Goal: Ask a question: Seek information or help from site administrators or community

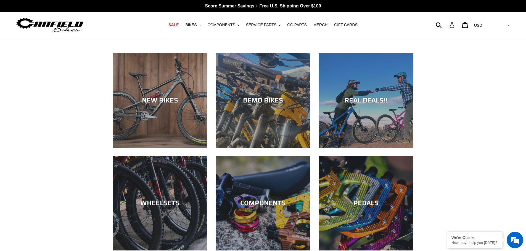
click at [454, 24] on icon at bounding box center [451, 25] width 5 height 6
click at [475, 240] on div "We're Online!" at bounding box center [474, 238] width 47 height 4
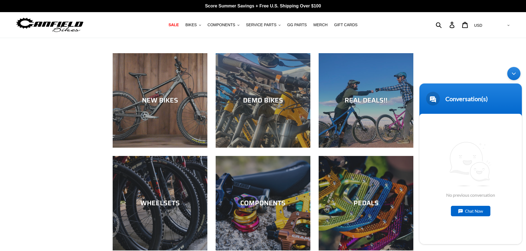
click at [472, 209] on div "Chat Now" at bounding box center [470, 211] width 39 height 10
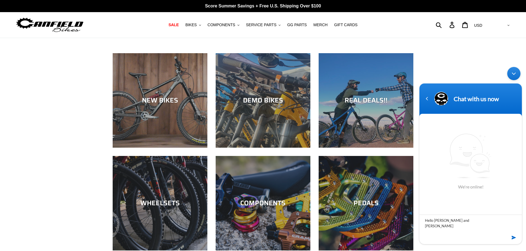
type textarea "Hello Lance and Michelle,"
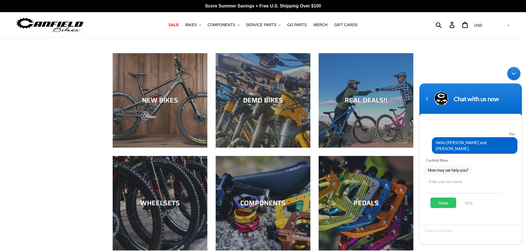
click at [459, 188] on input "text" at bounding box center [465, 187] width 75 height 13
type input "Kryl"
click at [445, 199] on div "Done" at bounding box center [443, 203] width 26 height 10
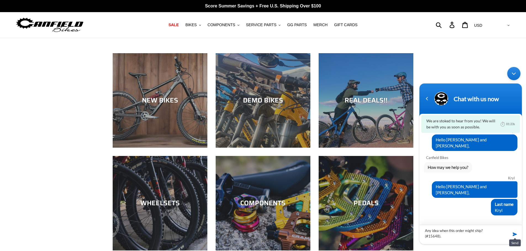
type textarea "Any idea when this order might ship? (#15648)."
click at [514, 233] on span at bounding box center [515, 235] width 6 height 6
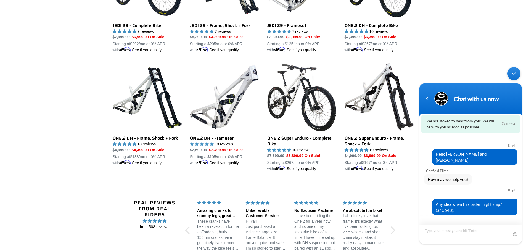
scroll to position [469, 0]
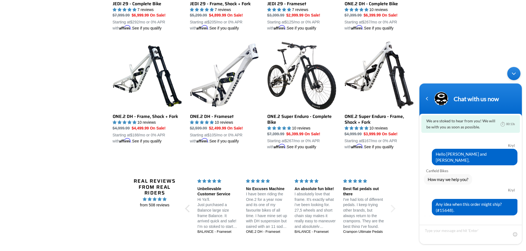
click at [393, 206] on div at bounding box center [392, 209] width 8 height 8
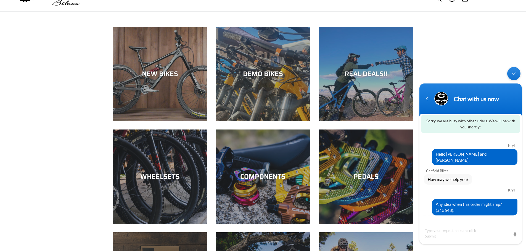
scroll to position [0, 0]
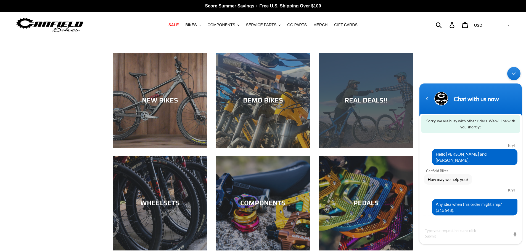
click at [364, 148] on div "REAL DEALS!!" at bounding box center [366, 148] width 95 height 0
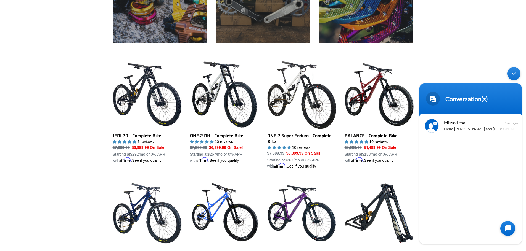
scroll to position [331, 0]
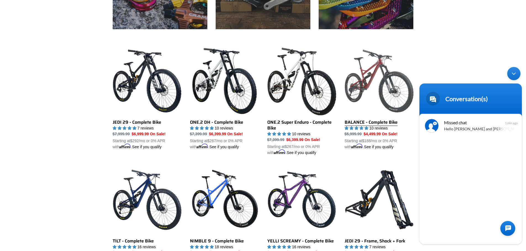
click at [359, 123] on link "BALANCE - Complete Bike" at bounding box center [378, 99] width 69 height 104
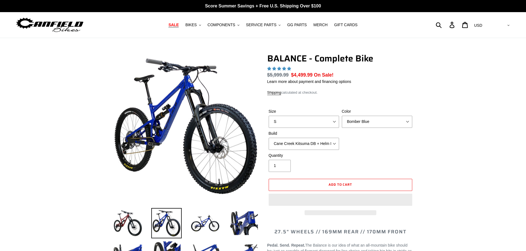
select select "highest-rating"
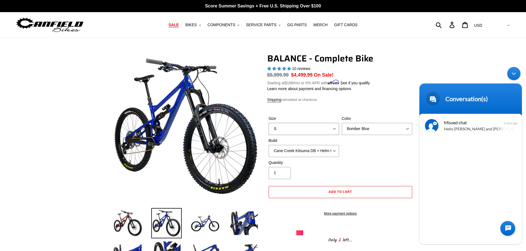
click at [334, 129] on select "S M L XL" at bounding box center [304, 129] width 70 height 12
select select "L"
click at [269, 123] on select "S M L XL" at bounding box center [304, 129] width 70 height 12
click at [406, 129] on select "Bomber Blue Goat's Blood Stealth Black" at bounding box center [377, 129] width 70 height 12
select select "Goat's Blood"
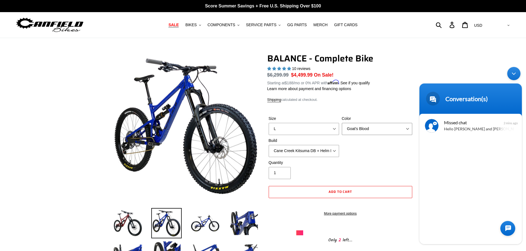
click at [342, 123] on select "Bomber Blue Goat's Blood Stealth Black" at bounding box center [377, 129] width 70 height 12
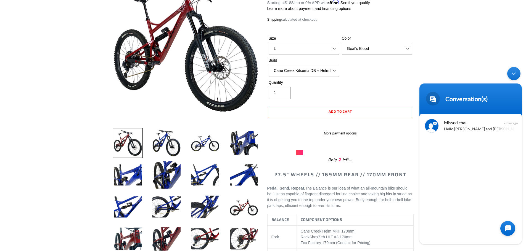
scroll to position [55, 0]
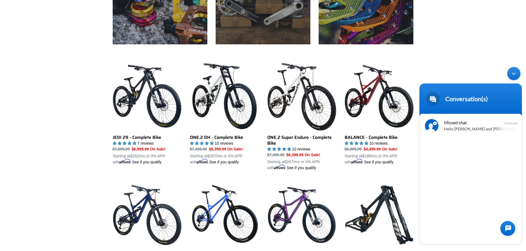
scroll to position [304, 0]
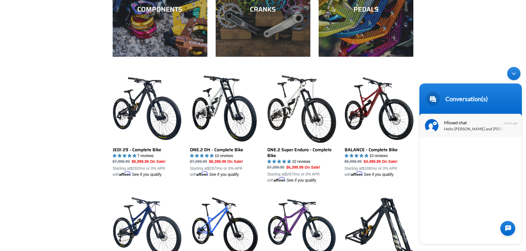
click at [439, 131] on div "Missed chat Hello Lance and Michelle, 2 mins ago" at bounding box center [470, 126] width 102 height 24
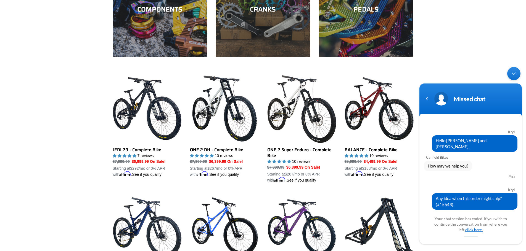
click at [467, 231] on link "click here." at bounding box center [473, 230] width 17 height 5
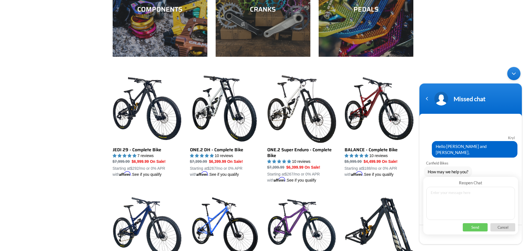
click at [511, 69] on div "Minimize live chat window" at bounding box center [513, 73] width 13 height 13
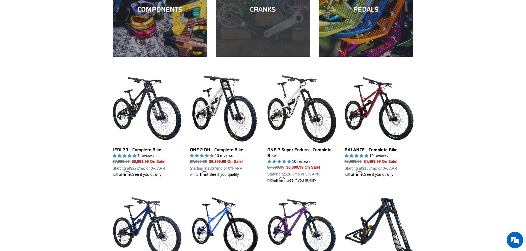
click at [283, 57] on div "CRANKS" at bounding box center [263, 57] width 95 height 0
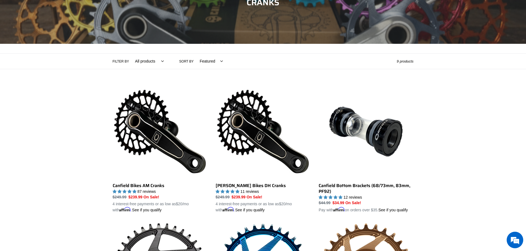
scroll to position [83, 0]
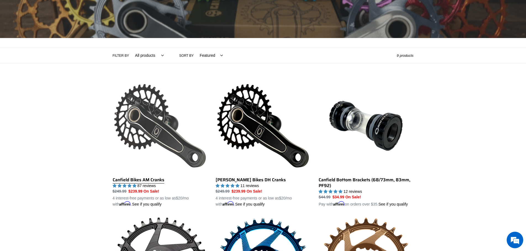
click at [142, 181] on link "Canfield Bikes AM Cranks" at bounding box center [160, 143] width 95 height 129
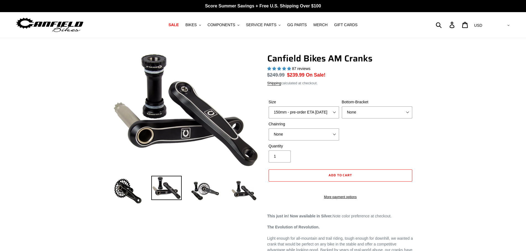
select select "highest-rating"
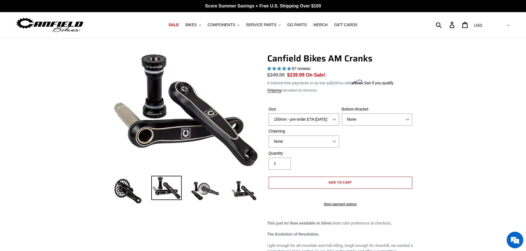
click at [335, 120] on select "150mm - pre-order ETA [DATE] 155mm - pre-order ETA [DATE] 160mm - pre-order ETA…" at bounding box center [304, 120] width 70 height 12
select select "165mm - pre-order ETA [DATE]"
click at [269, 114] on select "150mm - pre-order ETA [DATE] 155mm - pre-order ETA [DATE] 160mm - pre-order ETA…" at bounding box center [304, 120] width 70 height 12
click at [409, 118] on select "None BSA Threaded 68/73mm Press Fit PF92" at bounding box center [377, 120] width 70 height 12
select select "BSA Threaded 68/73mm"
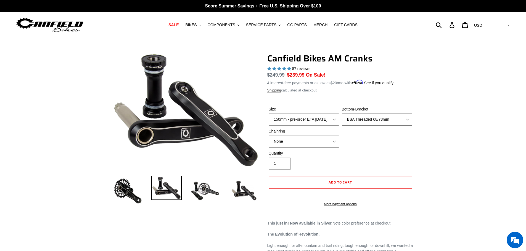
click at [342, 114] on select "None BSA Threaded 68/73mm Press Fit PF92" at bounding box center [377, 120] width 70 height 12
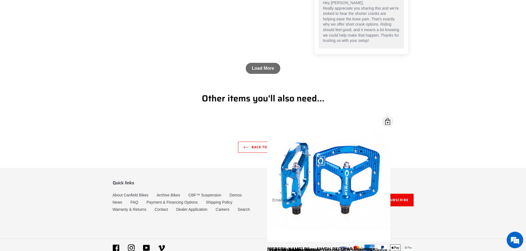
scroll to position [1021, 0]
